Goal: Information Seeking & Learning: Learn about a topic

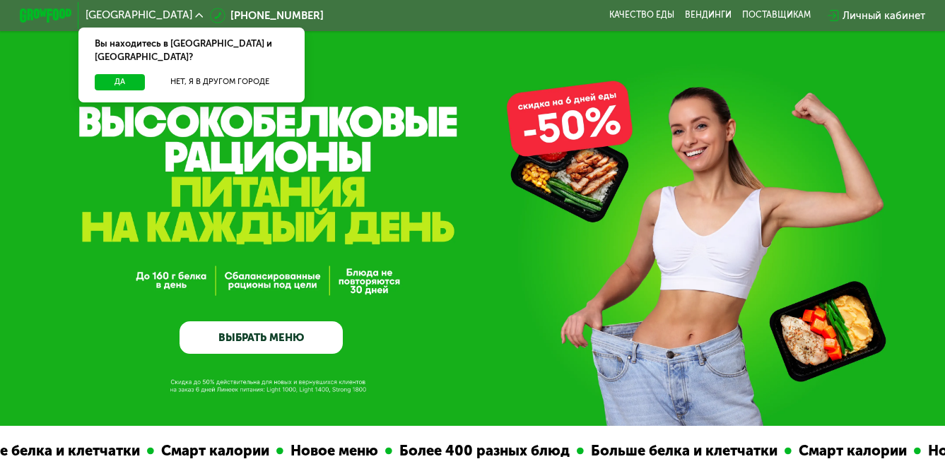
scroll to position [141, 0]
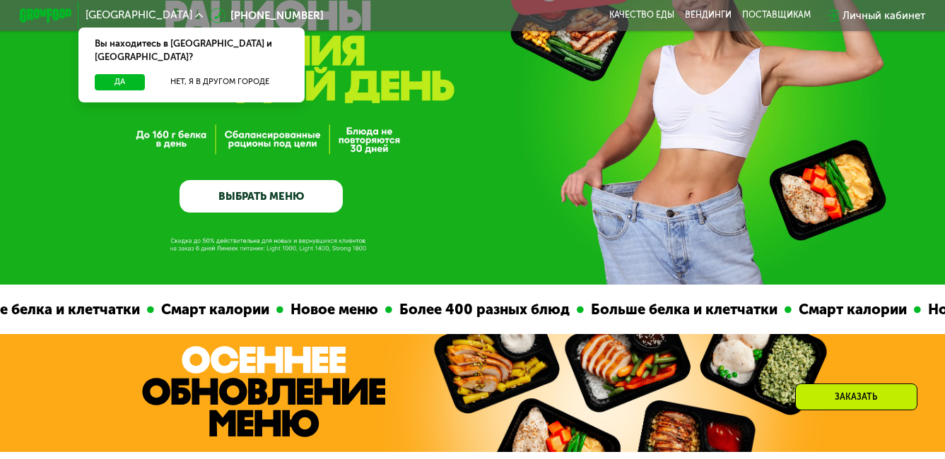
click at [245, 199] on link "ВЫБРАТЬ МЕНЮ" at bounding box center [260, 196] width 163 height 32
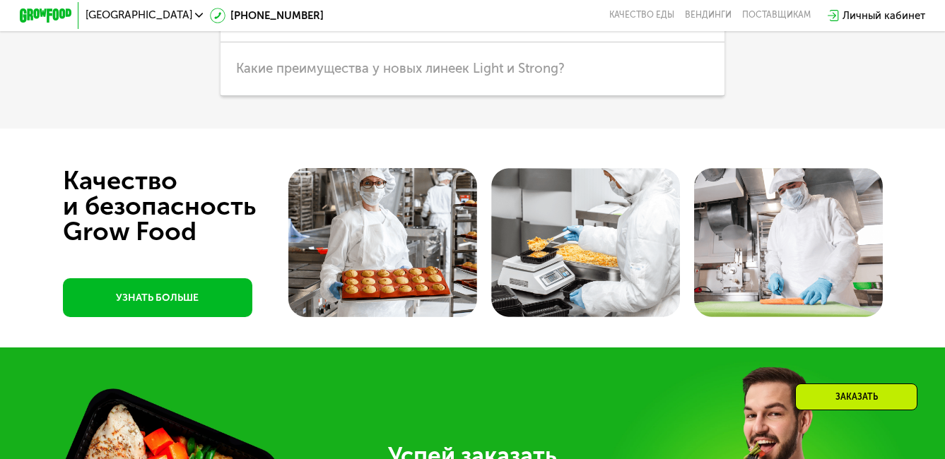
scroll to position [3527, 0]
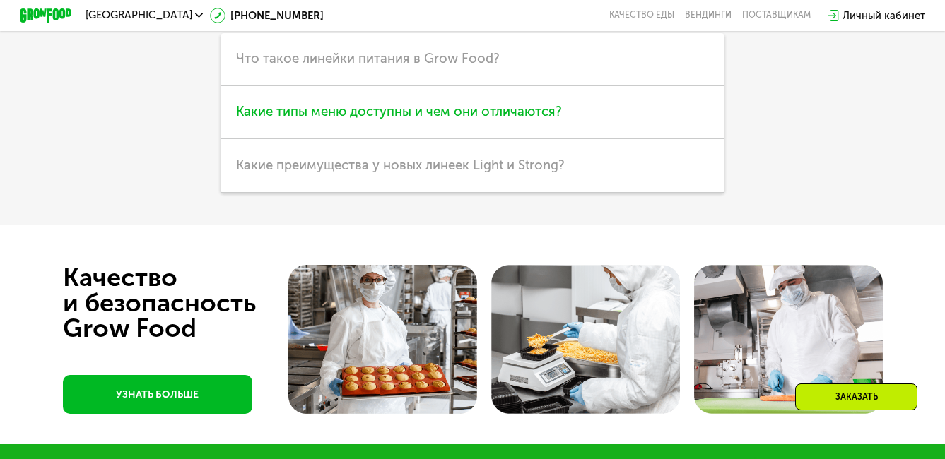
click at [394, 119] on span "Какие типы меню доступны и чем они отличаются?" at bounding box center [399, 112] width 326 height 16
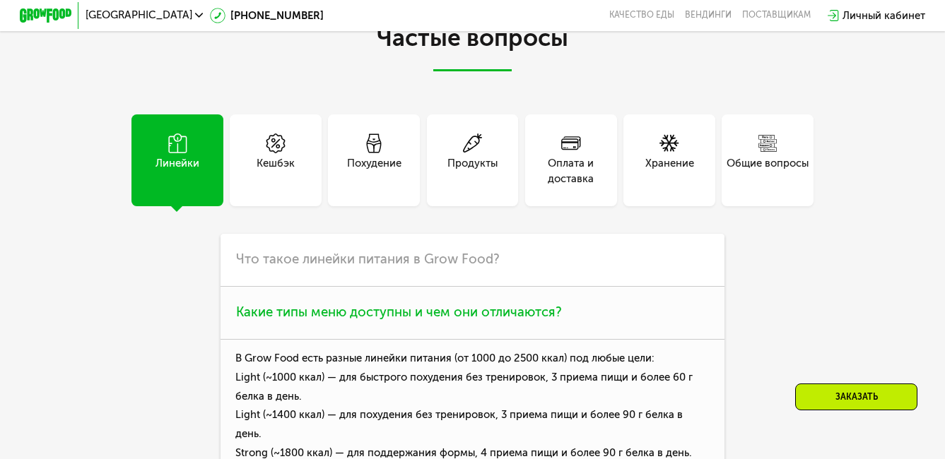
scroll to position [3315, 0]
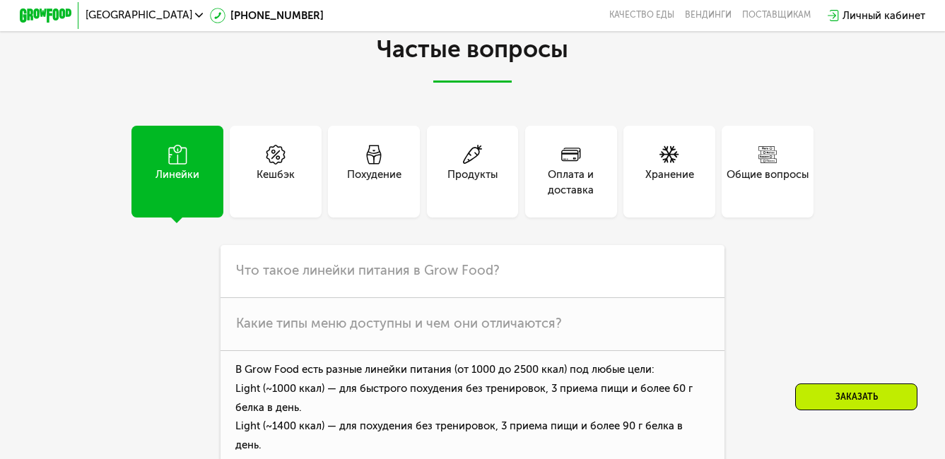
click at [365, 199] on div "Похудение" at bounding box center [374, 183] width 54 height 32
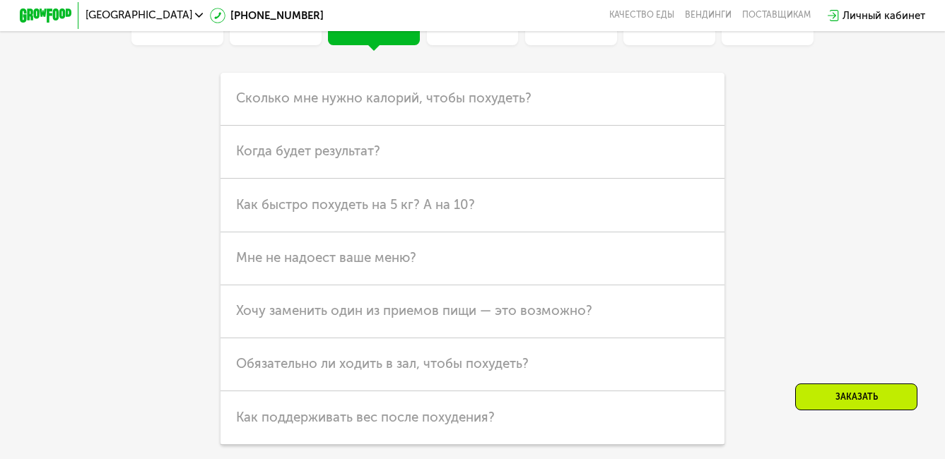
scroll to position [3527, 0]
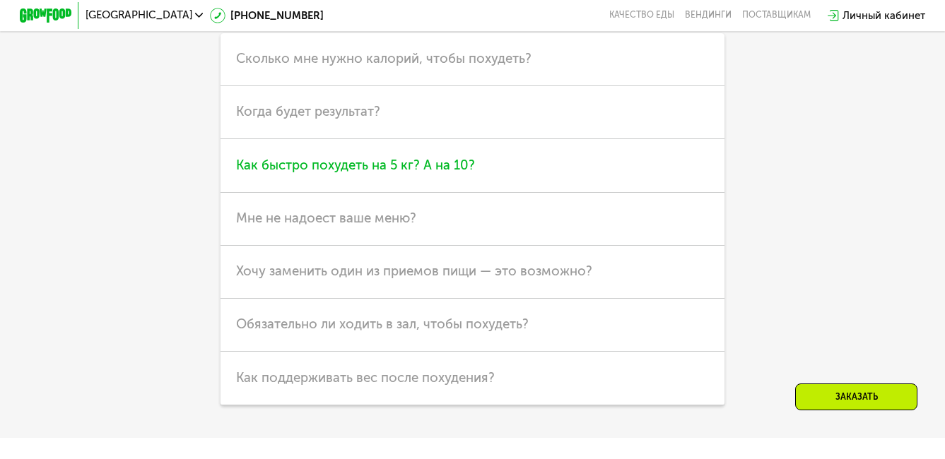
click at [454, 173] on span "Как быстро похудеть на 5 кг? А на 10?" at bounding box center [355, 166] width 239 height 16
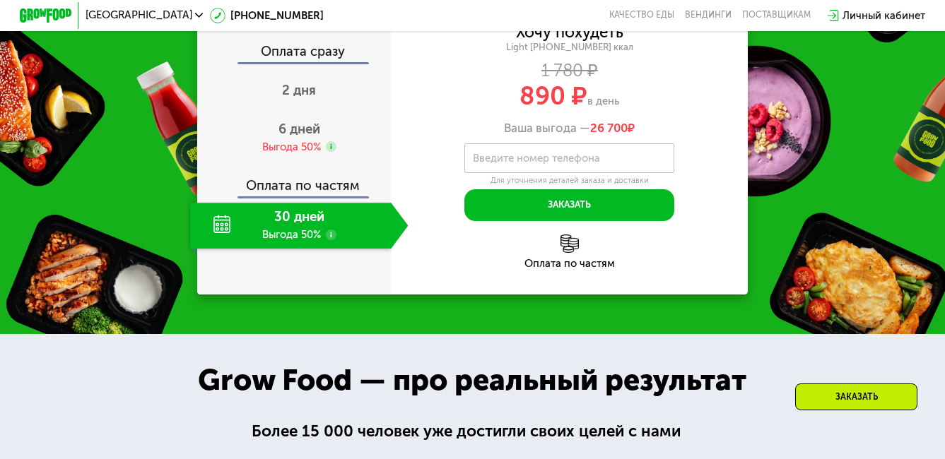
scroll to position [1575, 0]
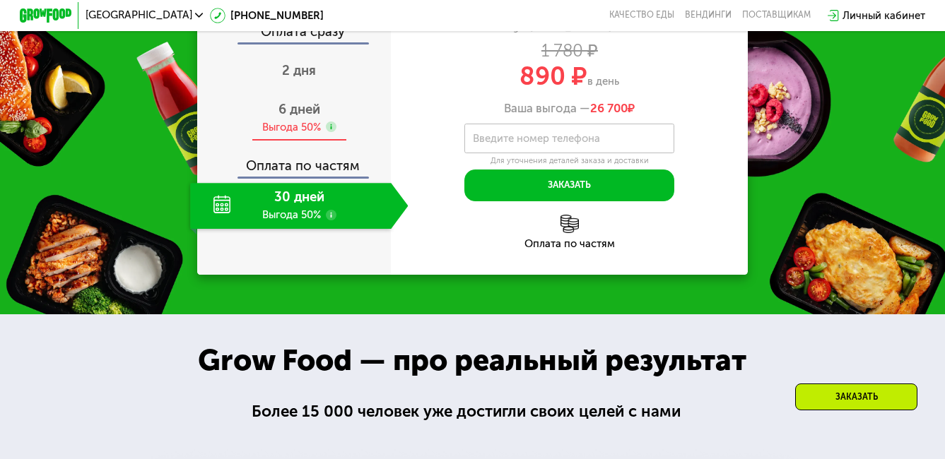
click at [329, 132] on use at bounding box center [331, 127] width 11 height 11
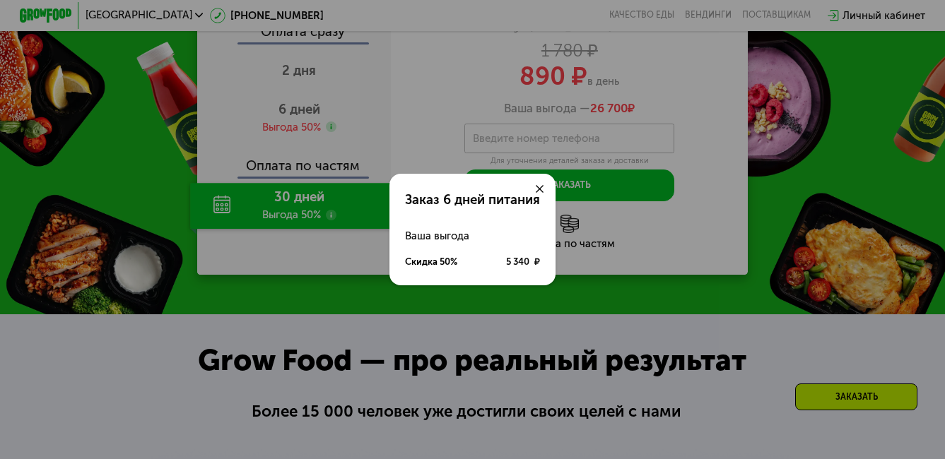
click at [541, 188] on use at bounding box center [540, 189] width 8 height 8
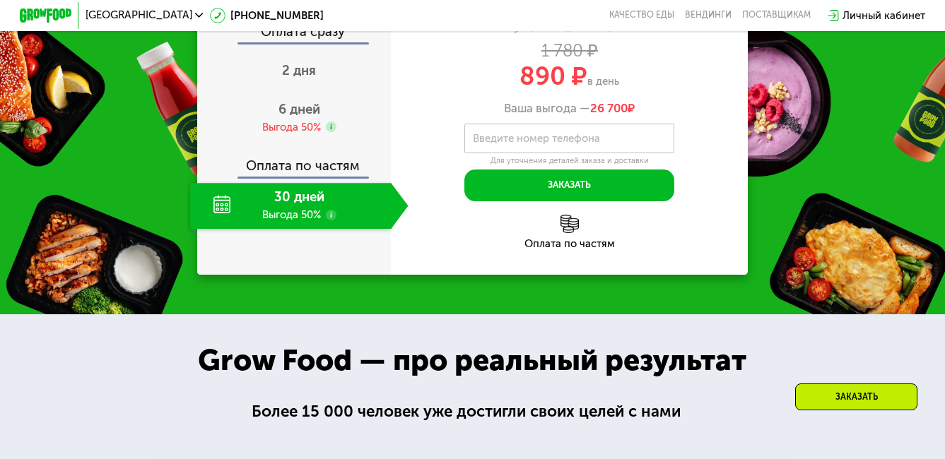
click at [330, 220] on use at bounding box center [331, 215] width 11 height 11
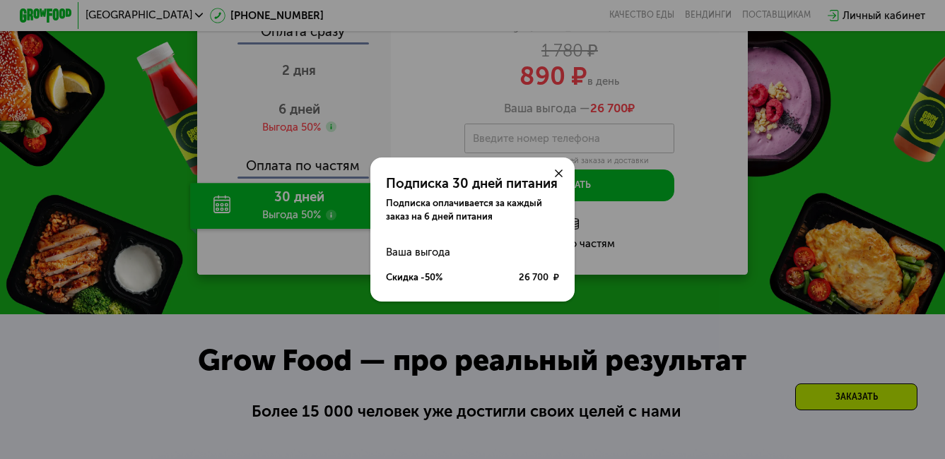
click at [561, 170] on icon at bounding box center [559, 174] width 8 height 8
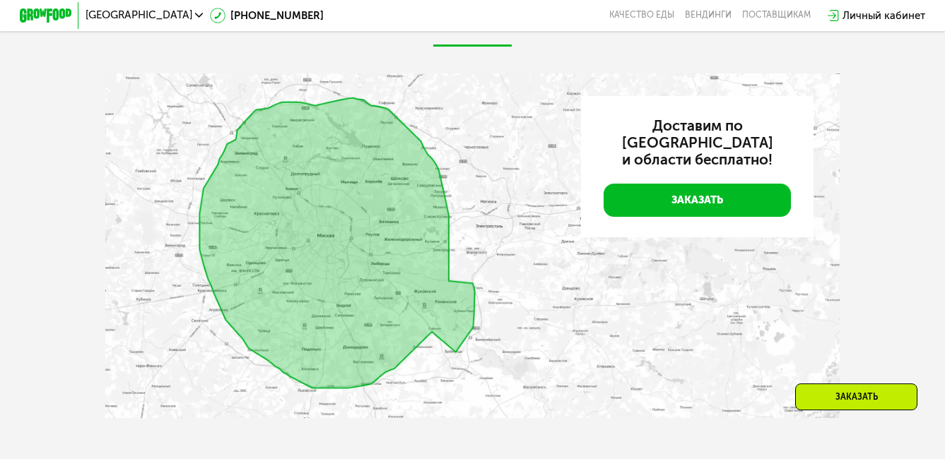
scroll to position [2847, 0]
